Goal: Browse casually: Explore the website without a specific task or goal

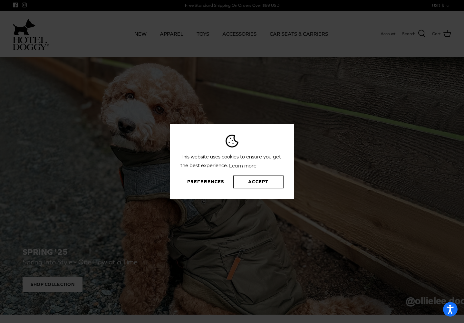
click at [257, 180] on button "Accept" at bounding box center [258, 182] width 50 height 13
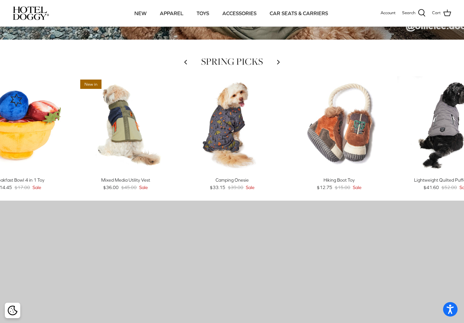
scroll to position [232, 0]
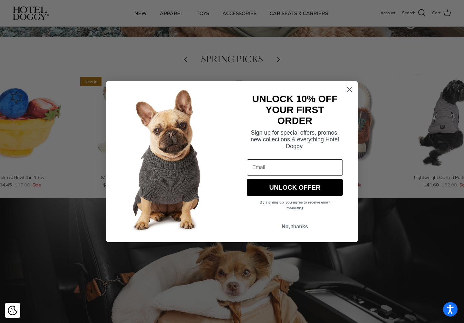
click at [355, 87] on icon "Close dialog" at bounding box center [349, 89] width 11 height 11
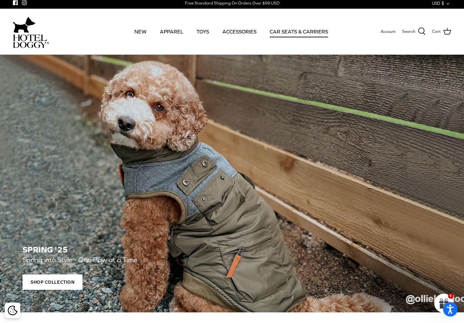
scroll to position [2, 0]
click at [142, 32] on link "NEW" at bounding box center [141, 32] width 24 height 22
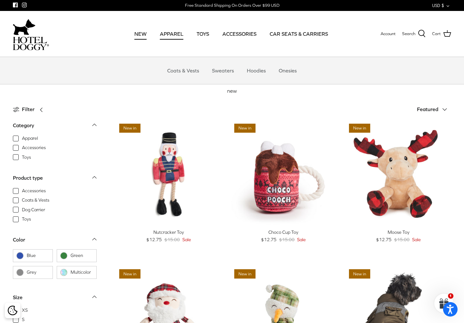
click at [172, 35] on link "APPAREL" at bounding box center [171, 34] width 35 height 22
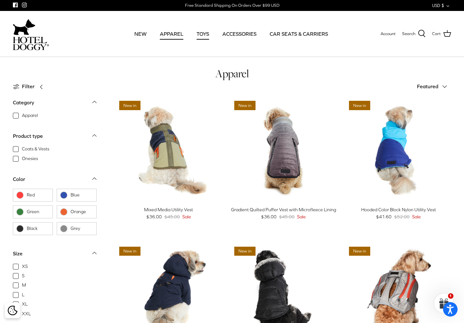
click at [207, 31] on link "TOYS" at bounding box center [203, 34] width 24 height 22
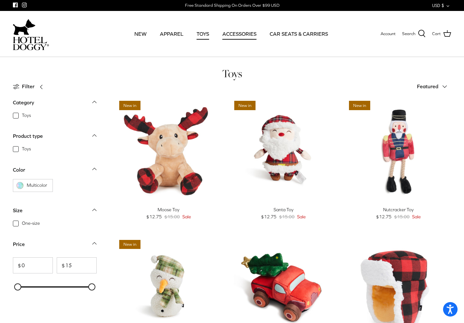
click at [244, 34] on link "ACCESSORIES" at bounding box center [239, 34] width 46 height 22
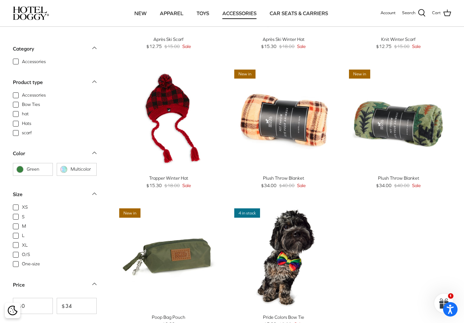
scroll to position [125, 0]
